Goal: Register for event/course

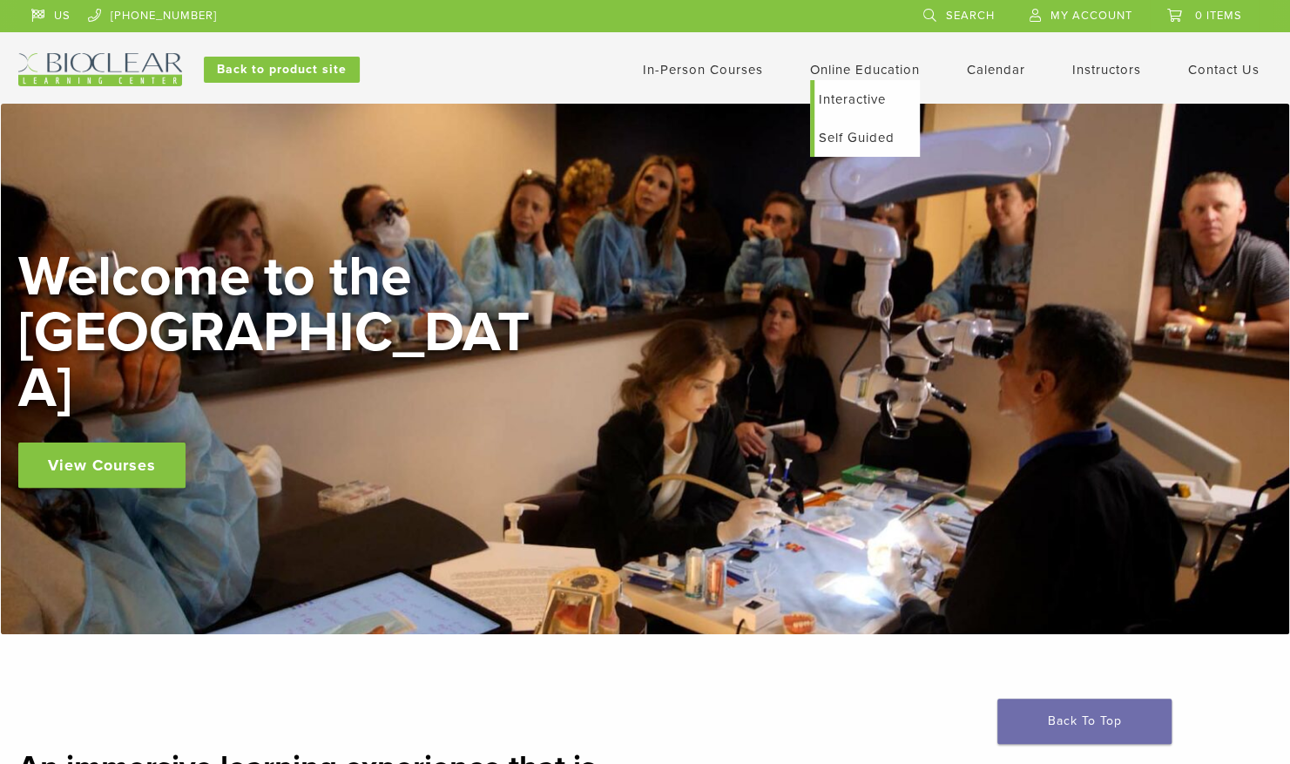
click at [823, 92] on link "Interactive" at bounding box center [867, 99] width 105 height 38
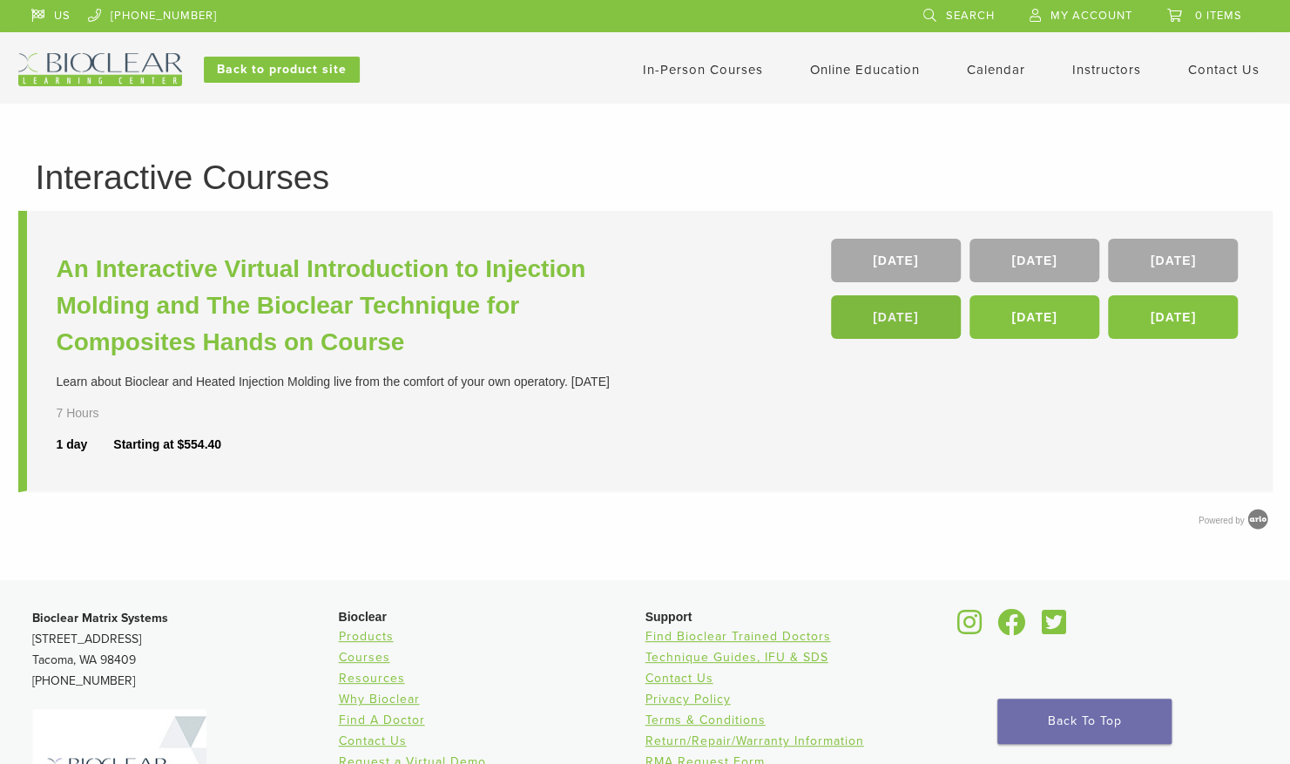
click at [904, 314] on link "[DATE]" at bounding box center [896, 317] width 130 height 44
